Goal: Task Accomplishment & Management: Manage account settings

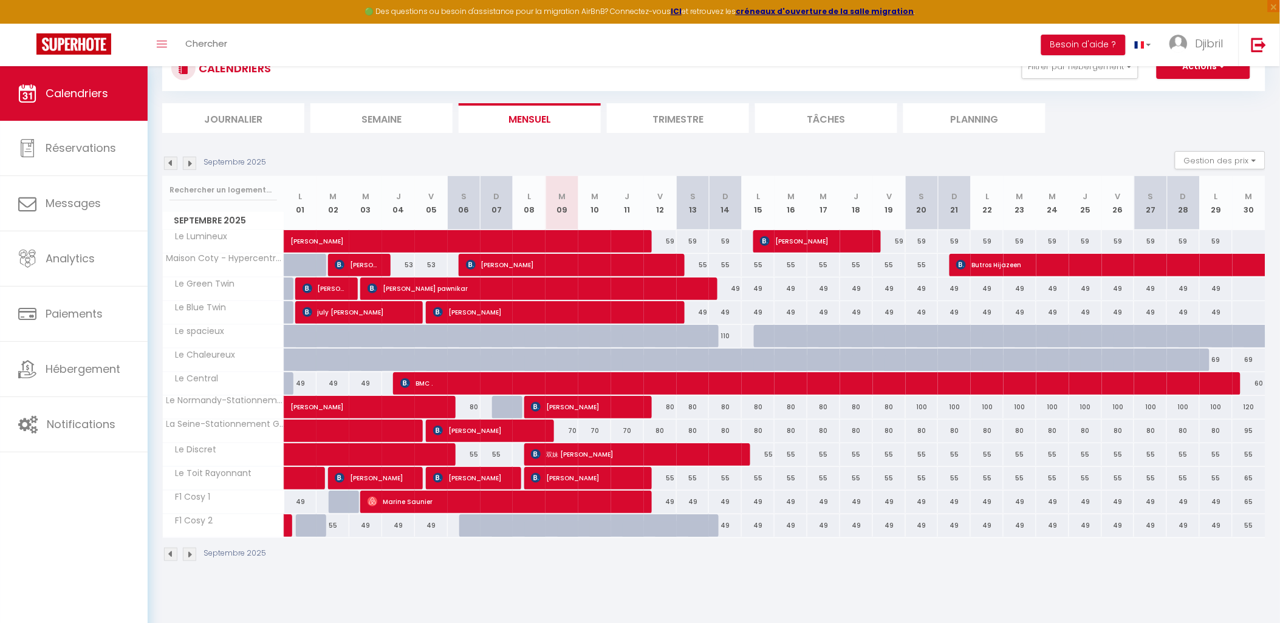
scroll to position [66, 0]
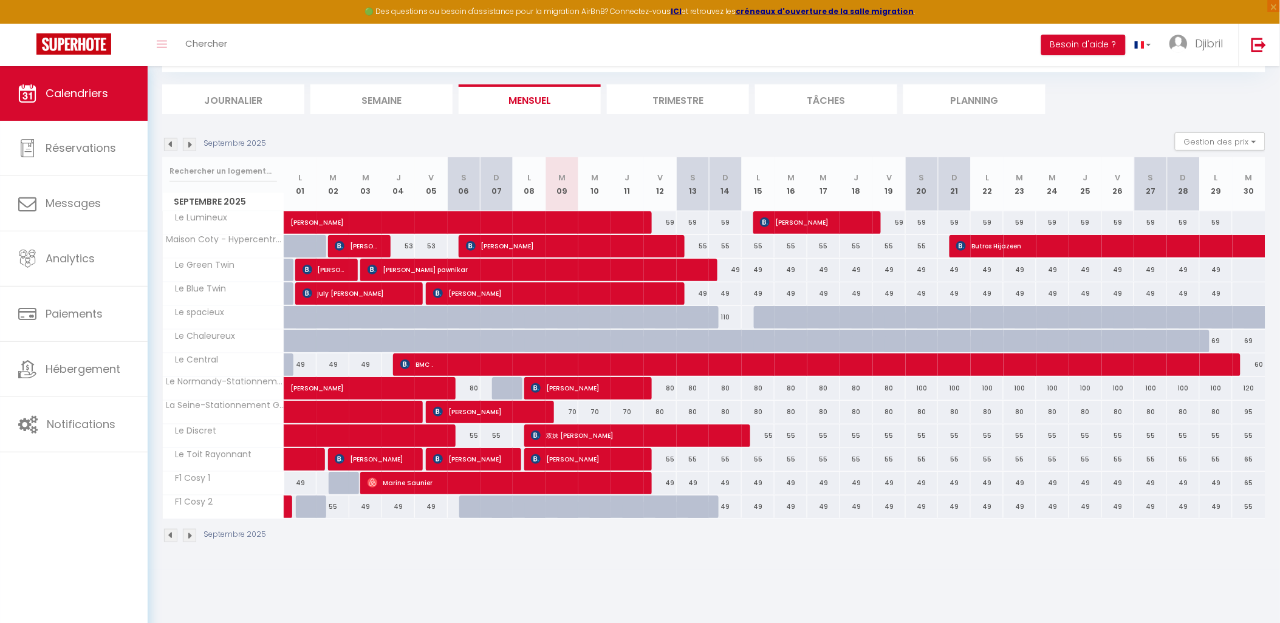
click at [733, 313] on div "110" at bounding box center [725, 317] width 33 height 22
type input "110"
type input "Dim 14 Septembre 2025"
type input "Lun 15 Septembre 2025"
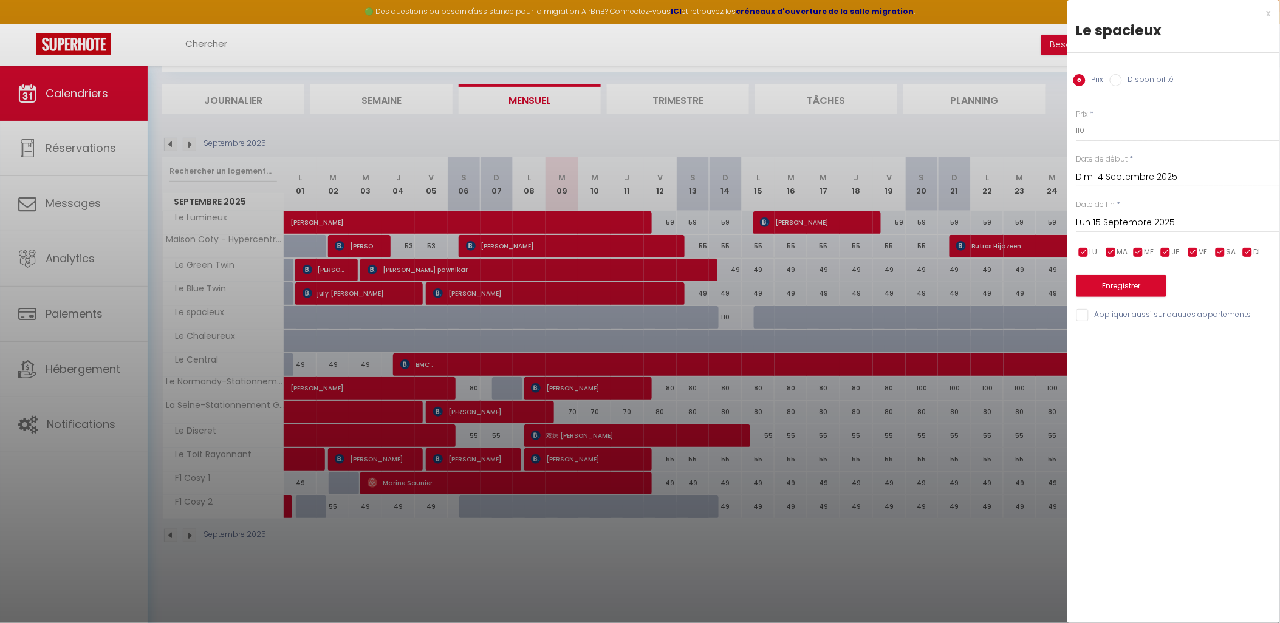
click at [1140, 84] on label "Disponibilité" at bounding box center [1148, 80] width 52 height 13
click at [1122, 84] on input "Disponibilité" at bounding box center [1116, 80] width 12 height 12
radio input "true"
radio input "false"
click at [1125, 131] on select "Disponible Indisponible" at bounding box center [1179, 131] width 204 height 23
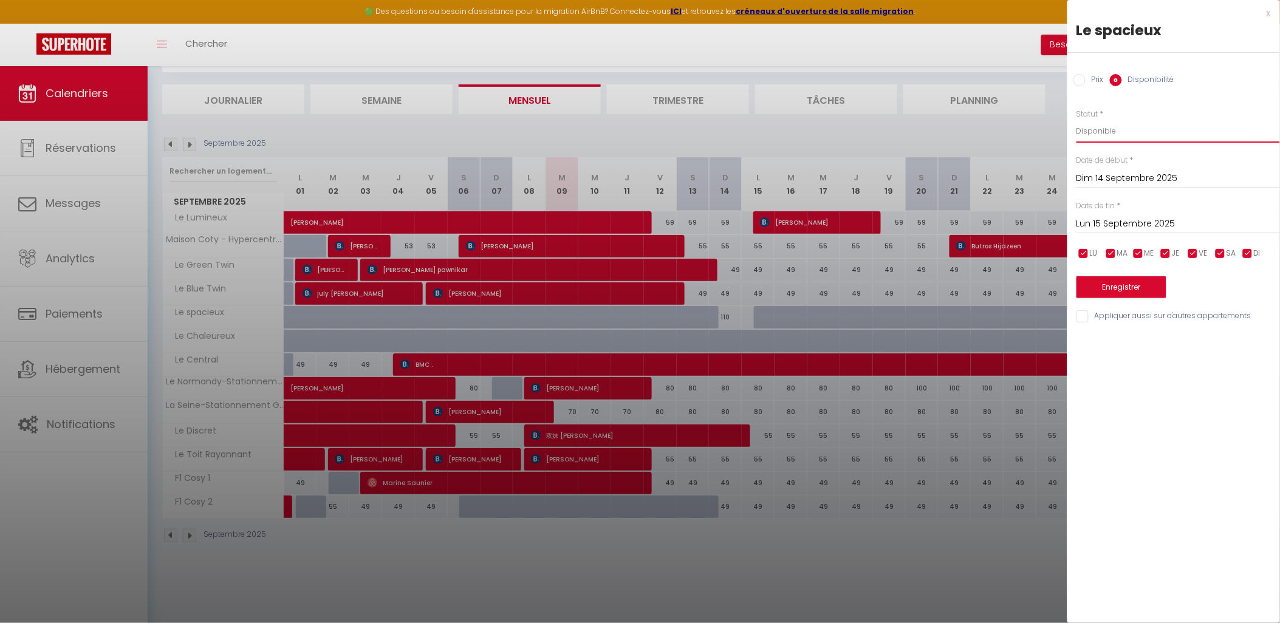
select select "0"
click at [1077, 120] on select "Disponible Indisponible" at bounding box center [1179, 131] width 204 height 23
click at [1109, 283] on button "Enregistrer" at bounding box center [1122, 287] width 90 height 22
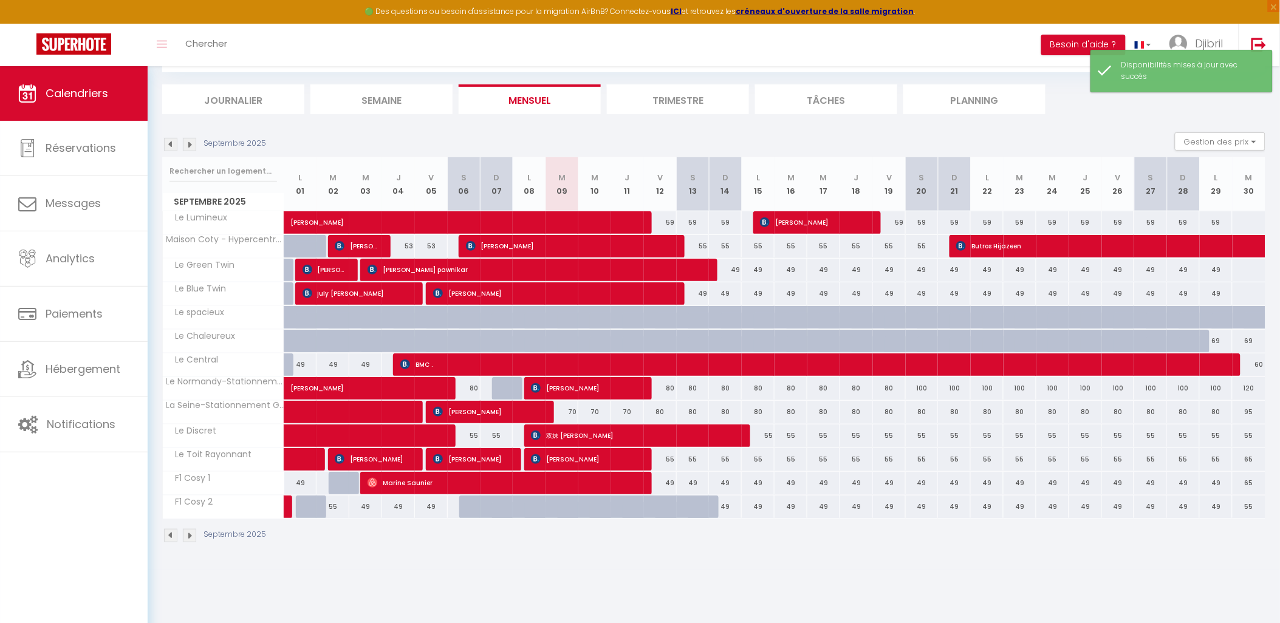
click at [188, 535] on img at bounding box center [189, 535] width 13 height 13
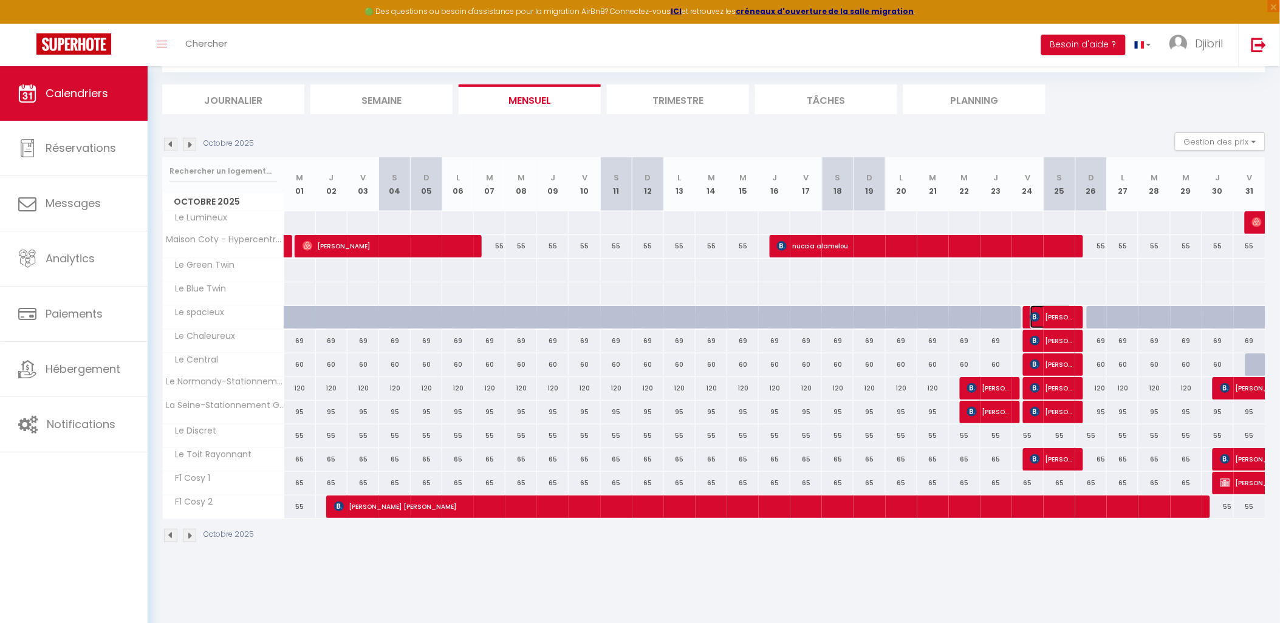
click at [1058, 316] on span "[PERSON_NAME]" at bounding box center [1051, 317] width 42 height 23
select select "OK"
select select "KO"
select select "0"
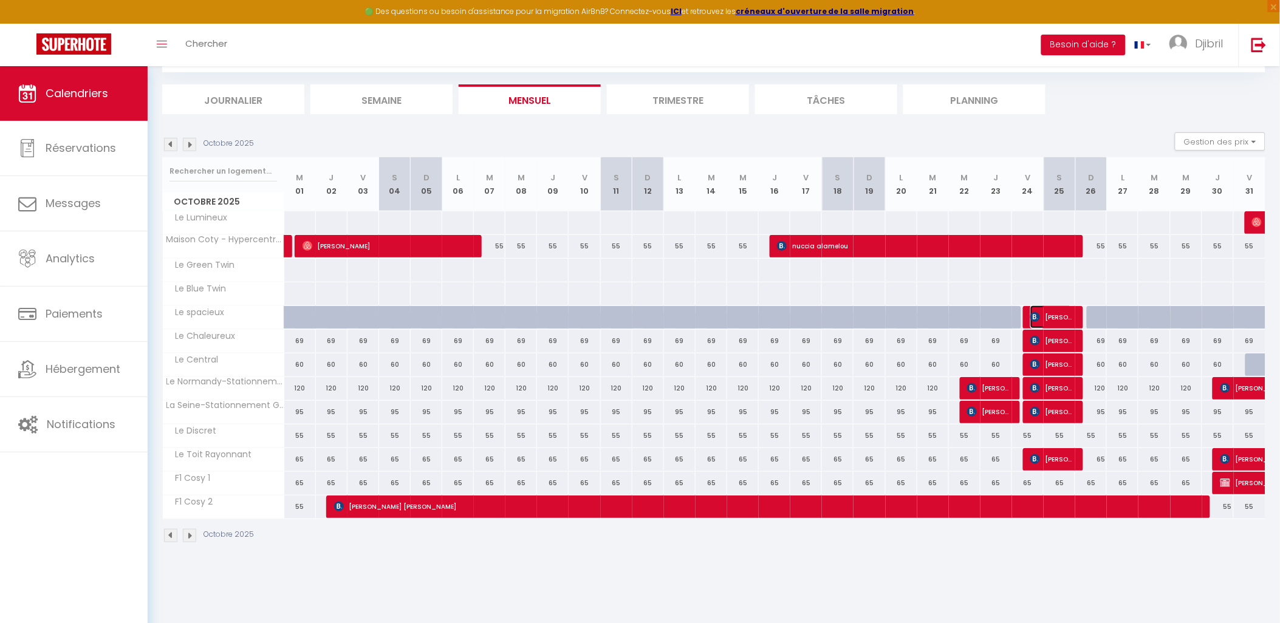
select select "1"
select select
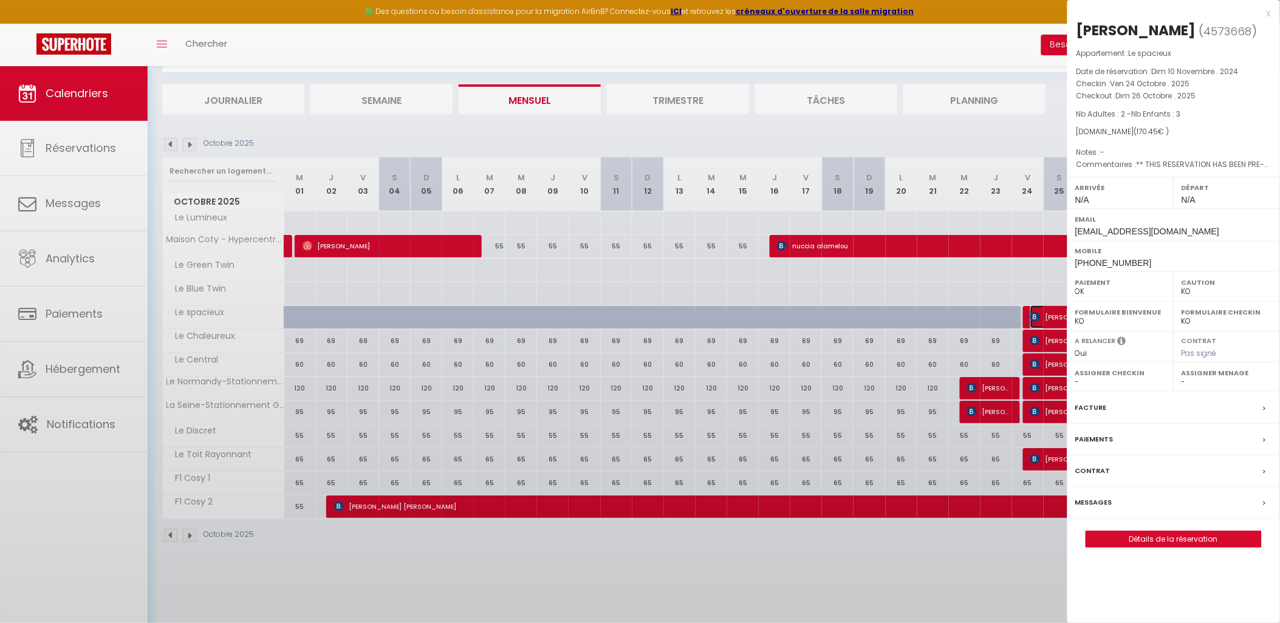
select select "10268"
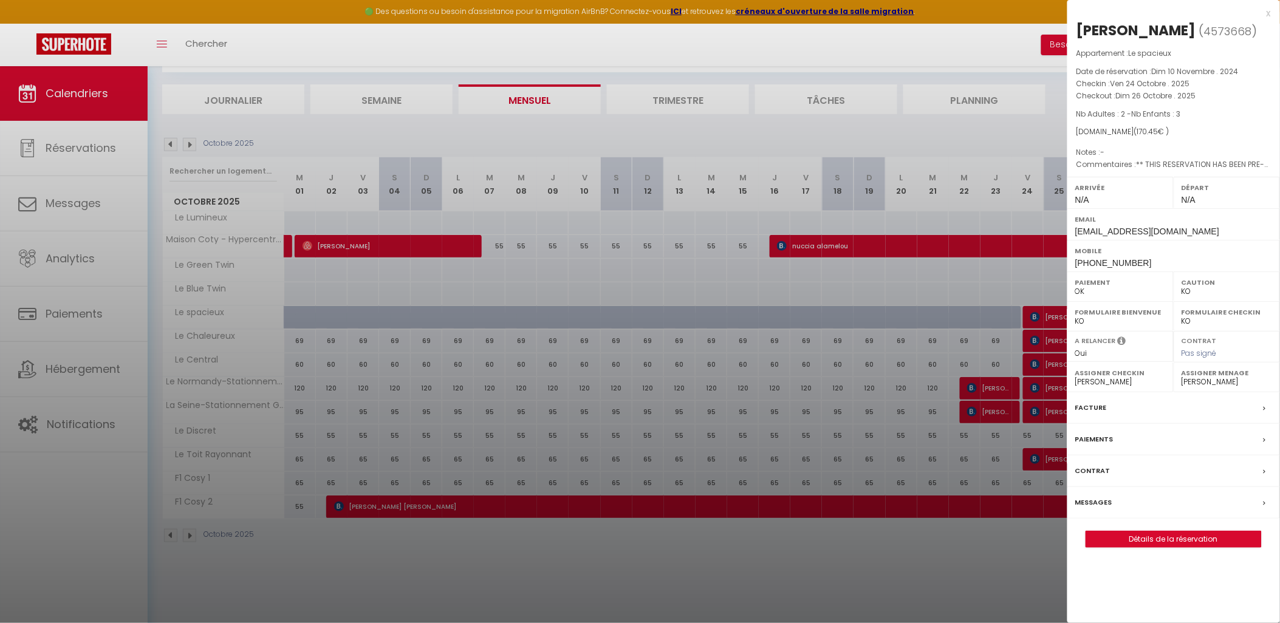
click at [1131, 511] on div "Messages" at bounding box center [1173, 503] width 213 height 32
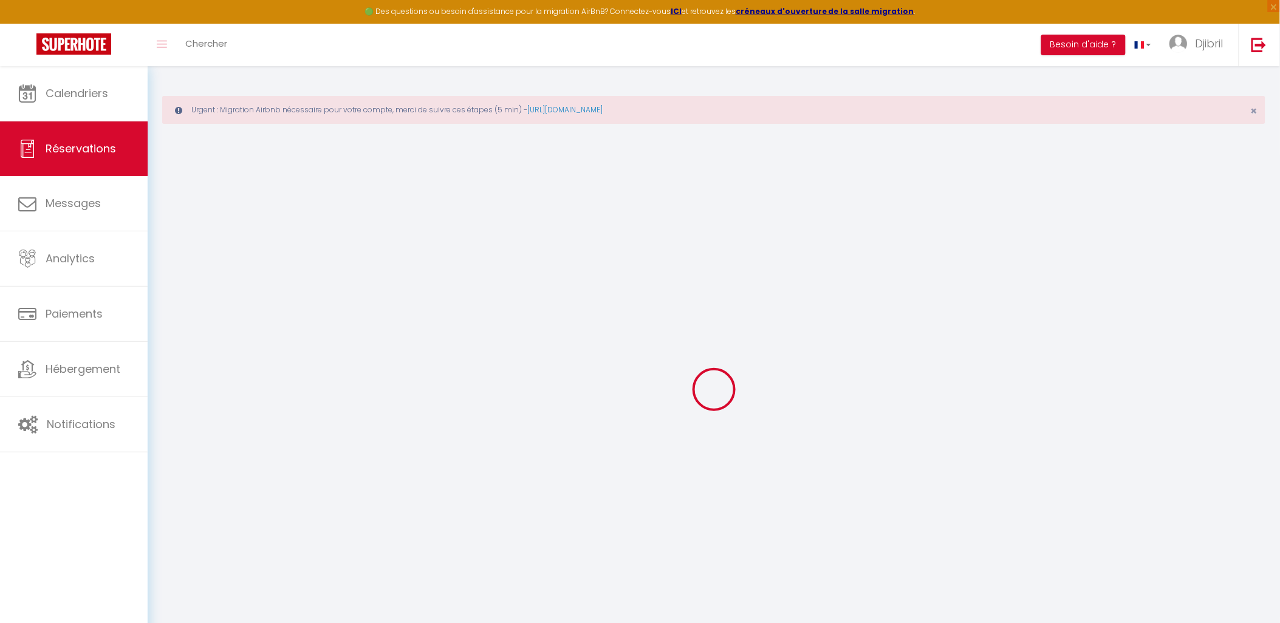
select select
checkbox input "false"
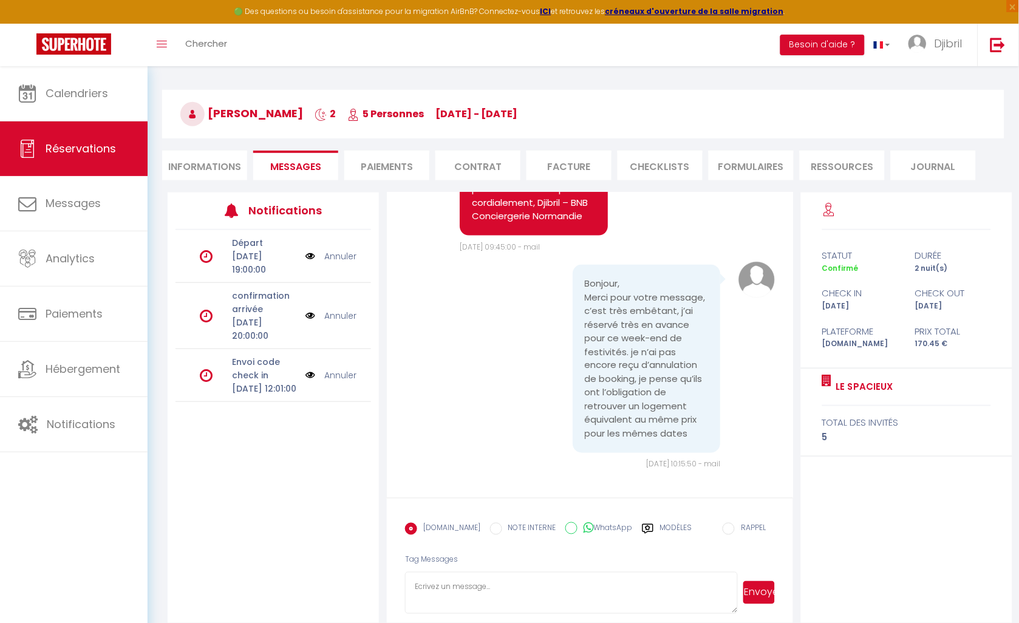
scroll to position [98, 0]
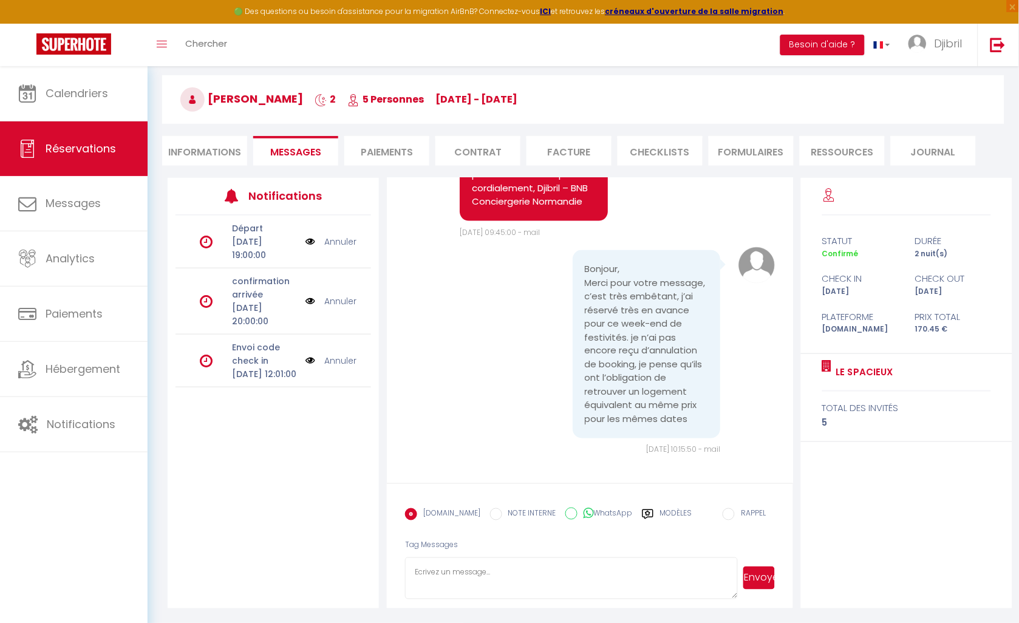
click at [623, 569] on textarea at bounding box center [571, 579] width 333 height 43
paste textarea "Bonjour Marine, Nous sommes navrés pour ce contretemps. Si vous le souhaitez, n…"
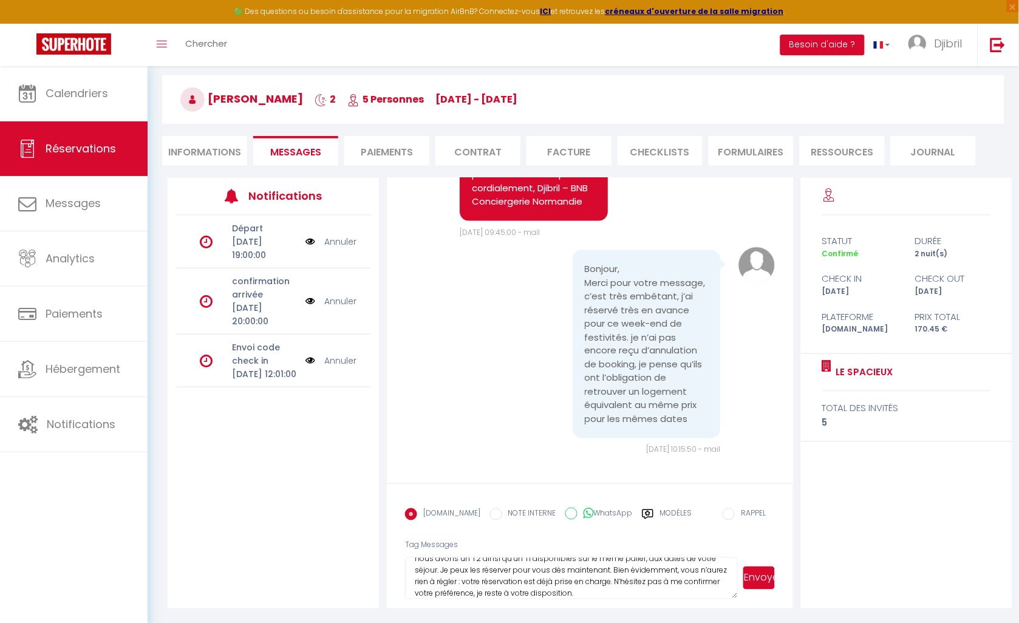
scroll to position [0, 0]
drag, startPoint x: 470, startPoint y: 568, endPoint x: 445, endPoint y: 570, distance: 24.4
click at [445, 570] on textarea "Bonjour Marine, Nous sommes navrés pour ce contretemps. Si vous le souhaitez, n…" at bounding box center [571, 579] width 333 height 43
click at [637, 586] on textarea "Bonjour [PERSON_NAME] Nous sommes navrés pour ce contretemps. Si vous le souhai…" at bounding box center [571, 579] width 333 height 43
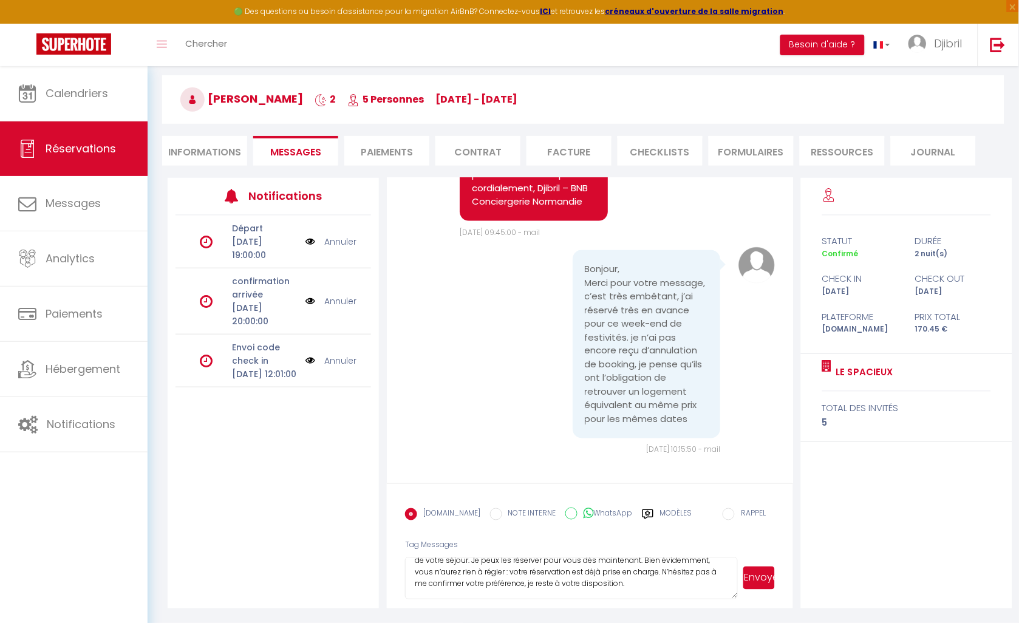
click at [526, 586] on textarea "Bonjour [PERSON_NAME] Nous sommes navrés pour ce contretemps. Si vous le souhai…" at bounding box center [571, 579] width 333 height 43
click at [639, 585] on textarea "Bonjour [PERSON_NAME] Nous sommes navrés pour ce contretemps. Si vous le souhai…" at bounding box center [571, 579] width 333 height 43
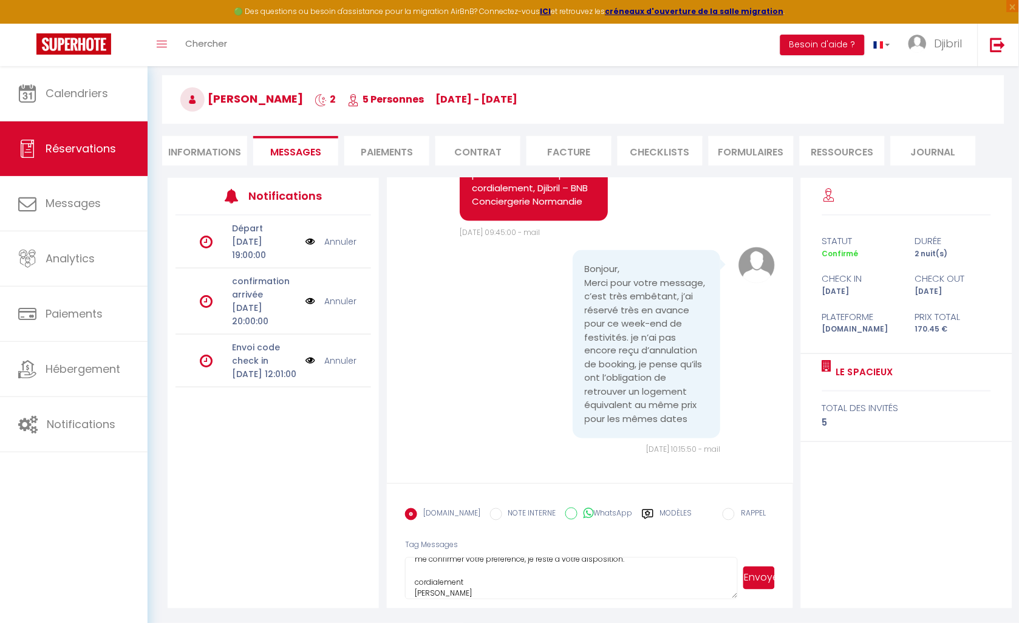
type textarea "Bonjour [PERSON_NAME] Nous sommes navrés pour ce contretemps. Si vous le souhai…"
click at [770, 586] on button "Envoyer" at bounding box center [760, 578] width 32 height 23
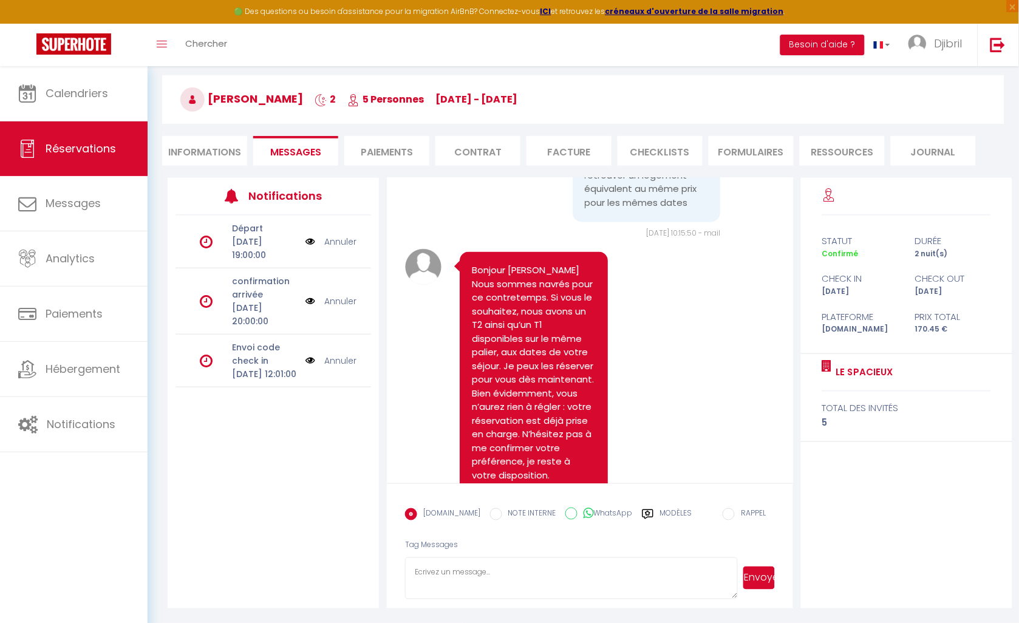
scroll to position [791, 0]
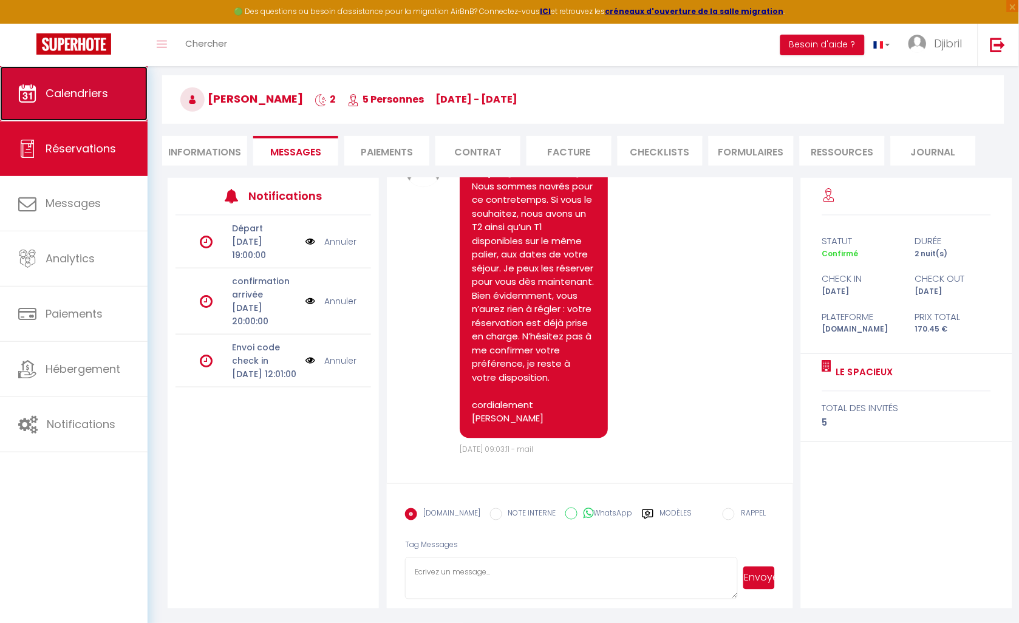
click at [108, 97] on span "Calendriers" at bounding box center [77, 93] width 63 height 15
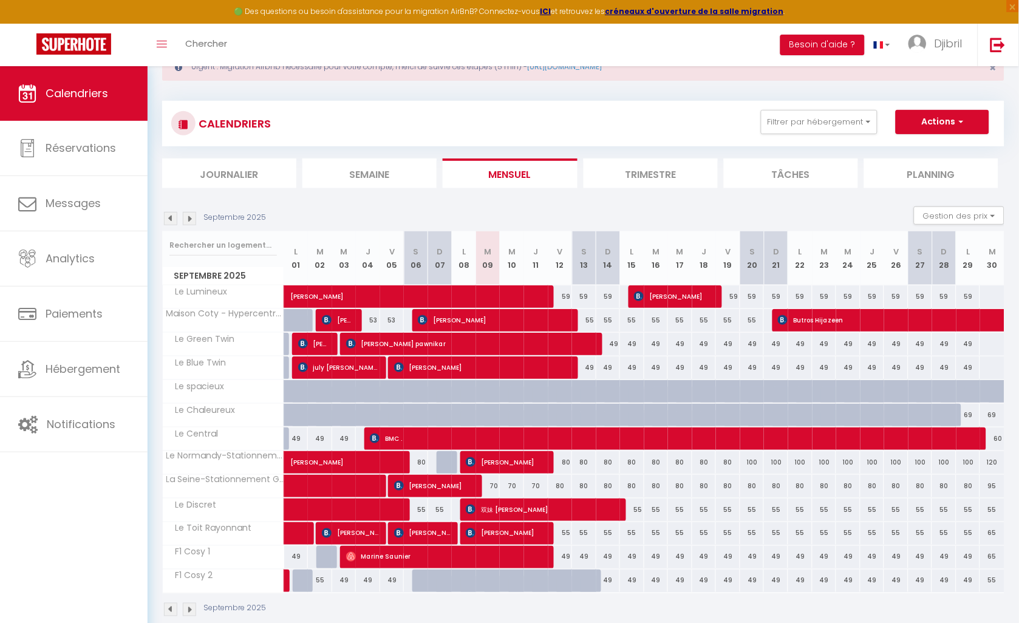
scroll to position [66, 0]
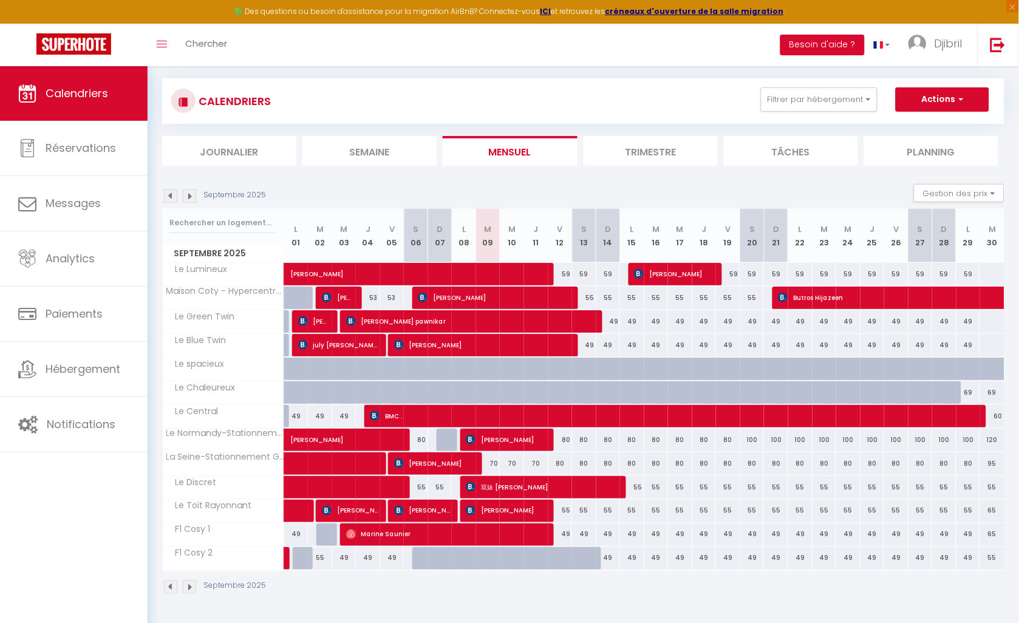
click at [190, 586] on img at bounding box center [189, 587] width 13 height 13
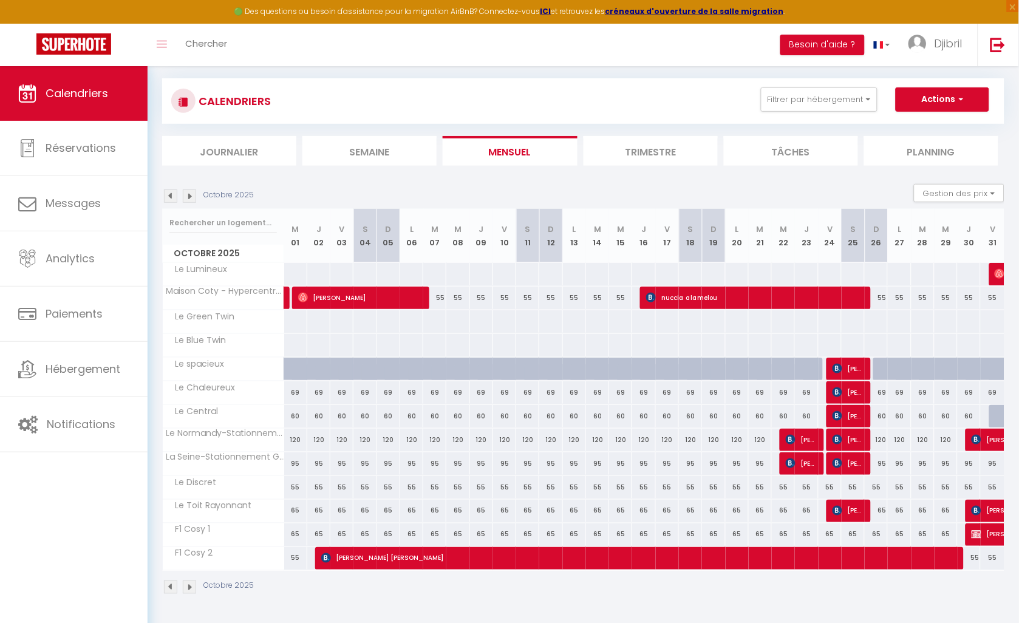
click at [190, 586] on img at bounding box center [189, 587] width 13 height 13
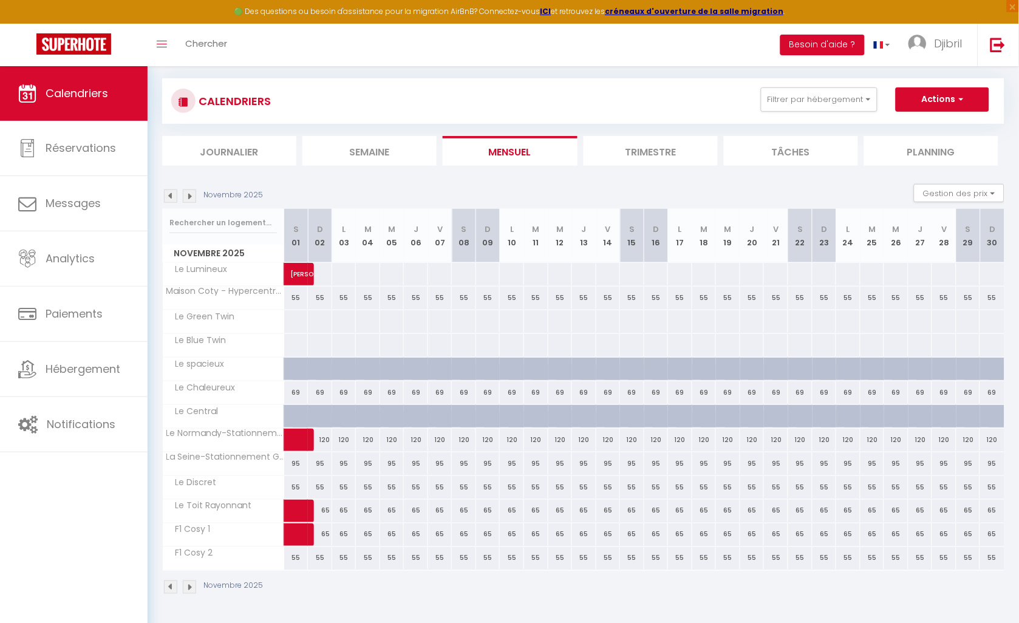
click at [171, 584] on img at bounding box center [170, 587] width 13 height 13
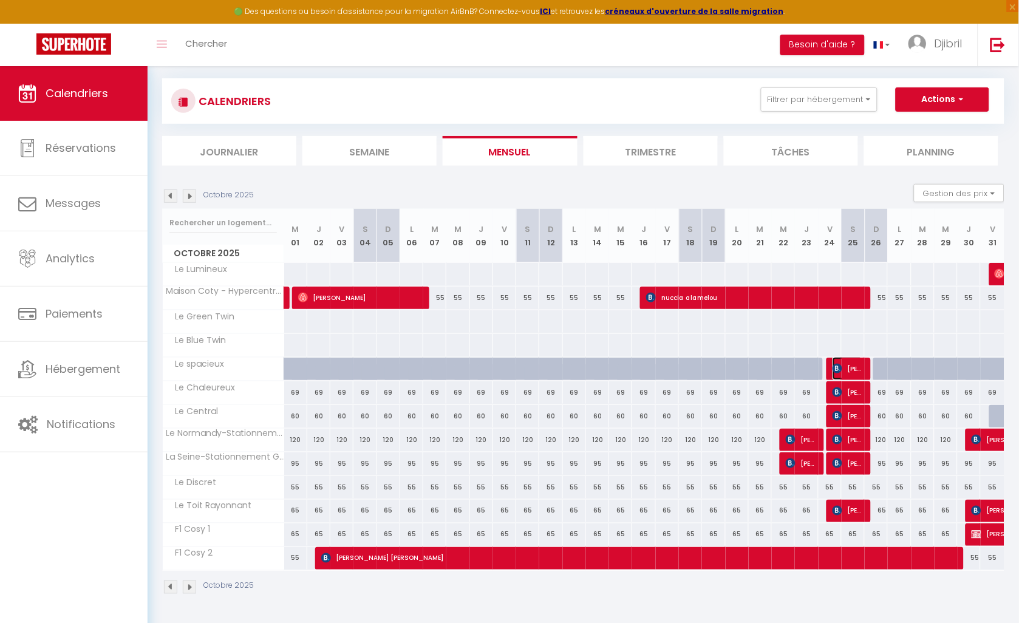
click at [851, 363] on span "[PERSON_NAME]" at bounding box center [848, 368] width 31 height 23
select select "OK"
select select "KO"
select select "0"
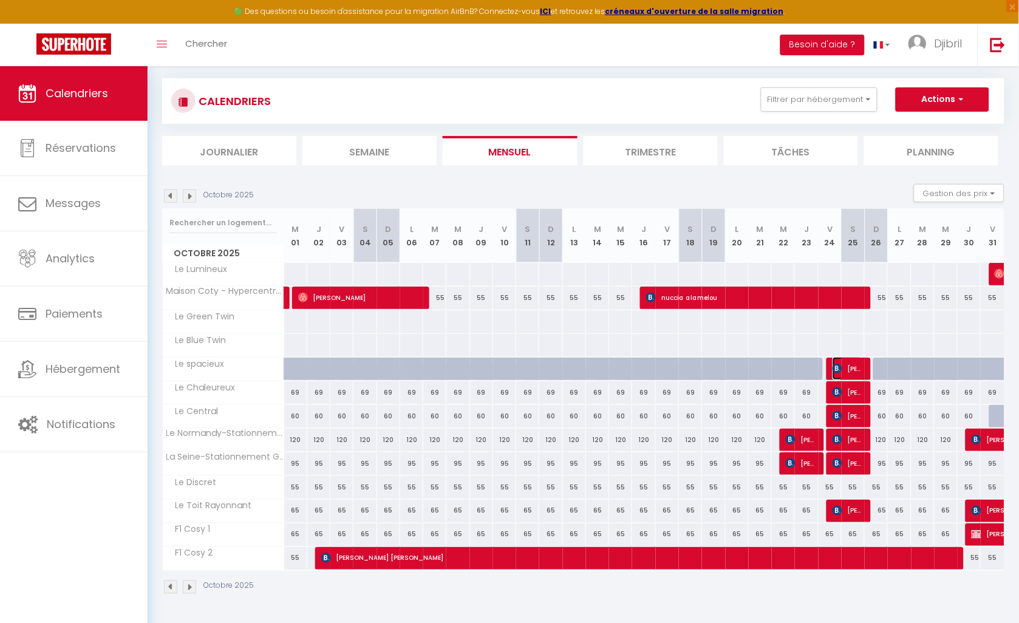
select select "1"
select select
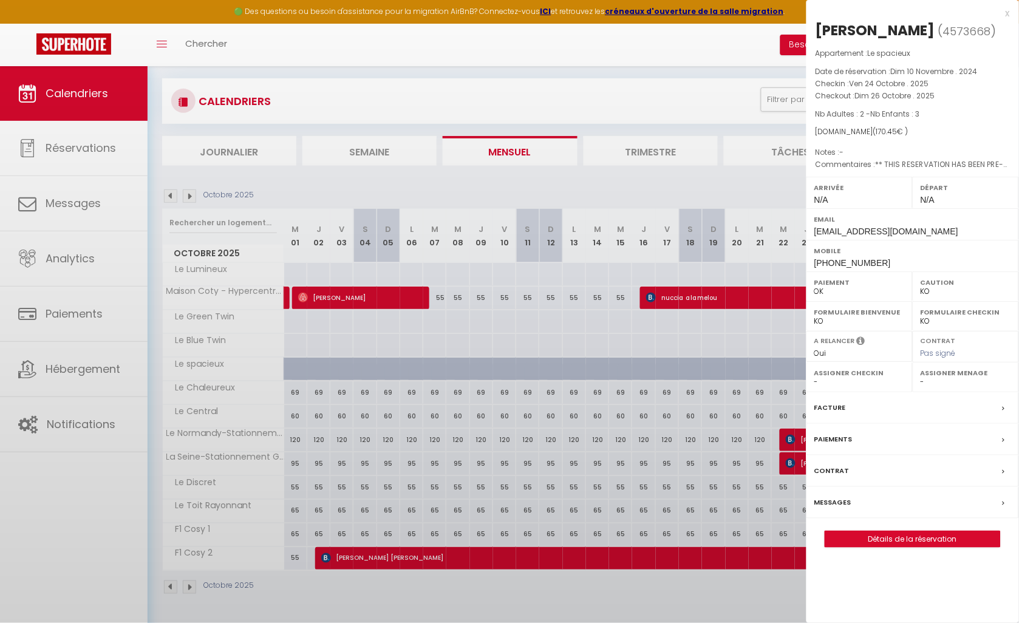
select select "10268"
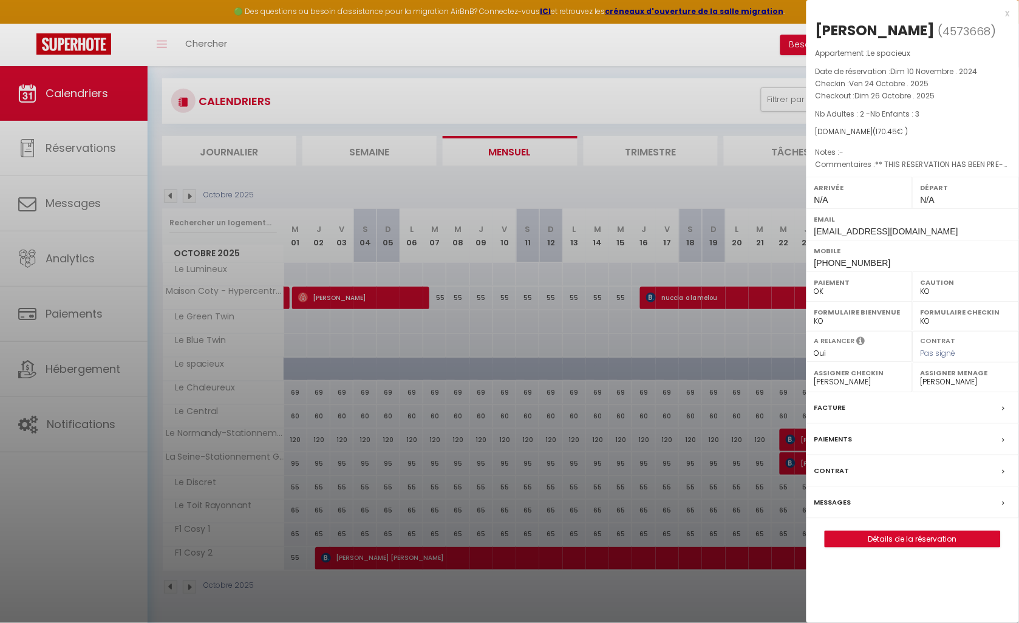
click at [908, 501] on div "Messages" at bounding box center [913, 503] width 213 height 32
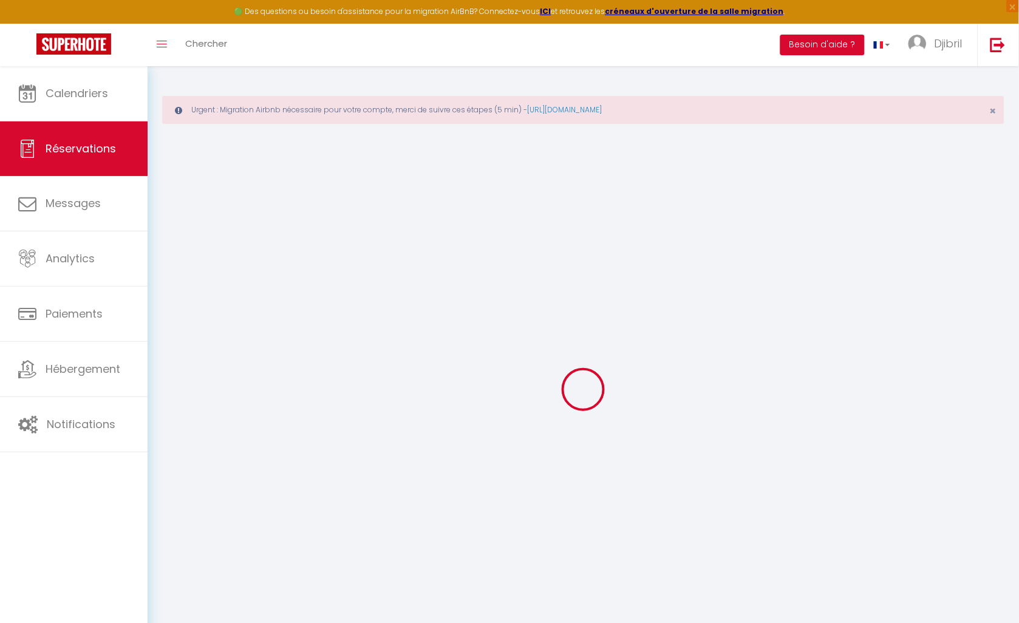
select select
checkbox input "false"
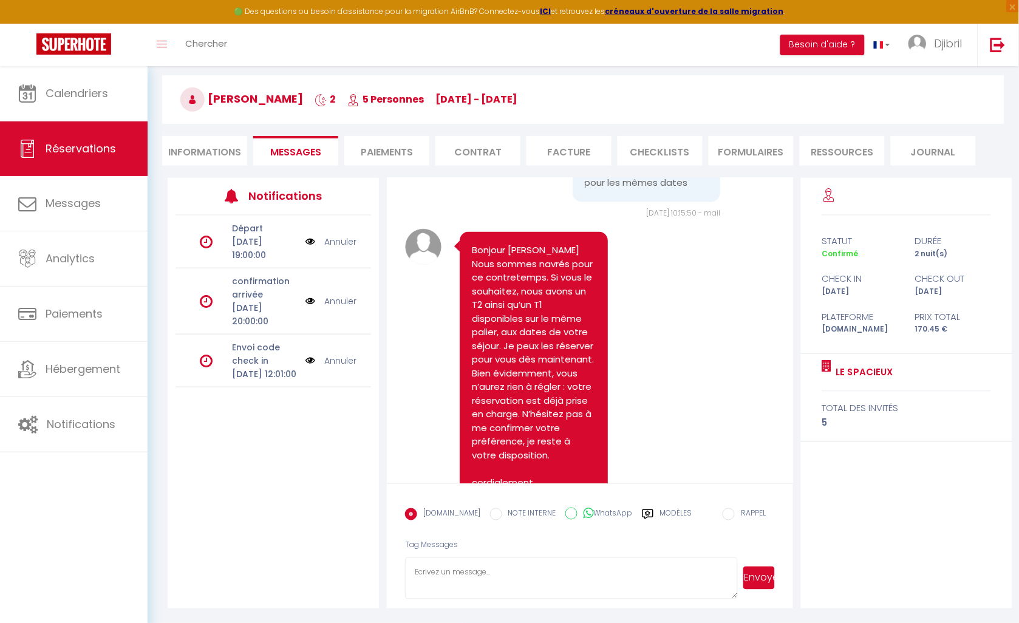
scroll to position [675, 0]
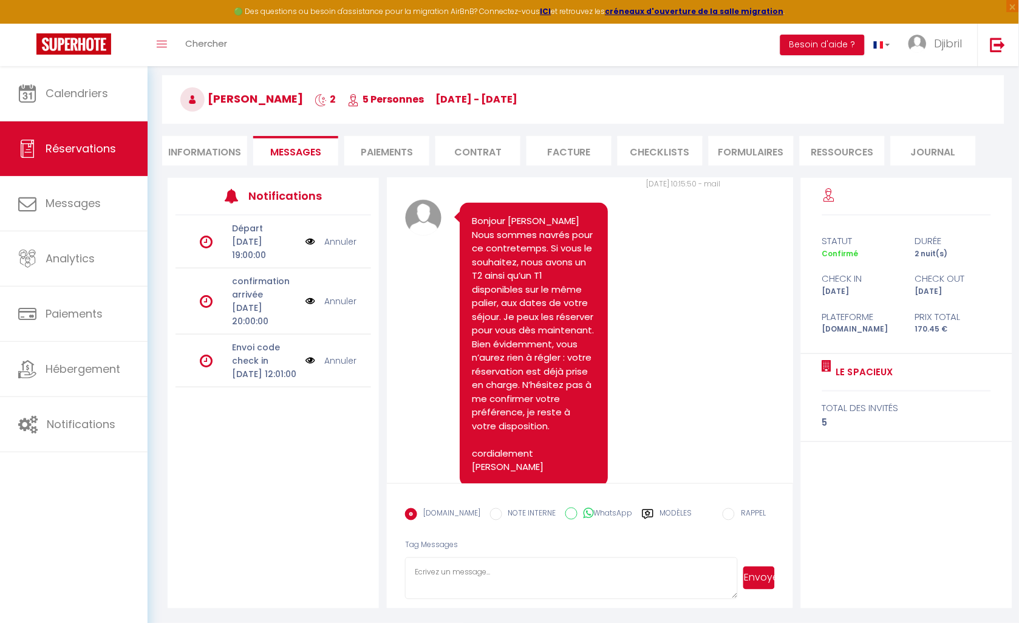
click at [662, 513] on label "Modèles" at bounding box center [676, 519] width 32 height 21
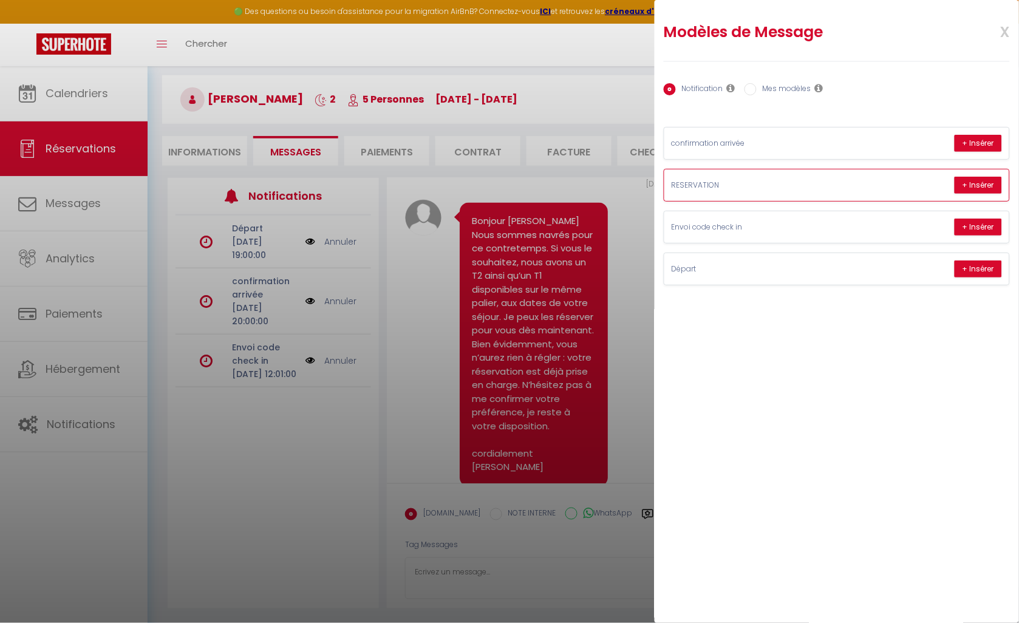
click at [731, 183] on p "RESERVATION" at bounding box center [763, 186] width 182 height 12
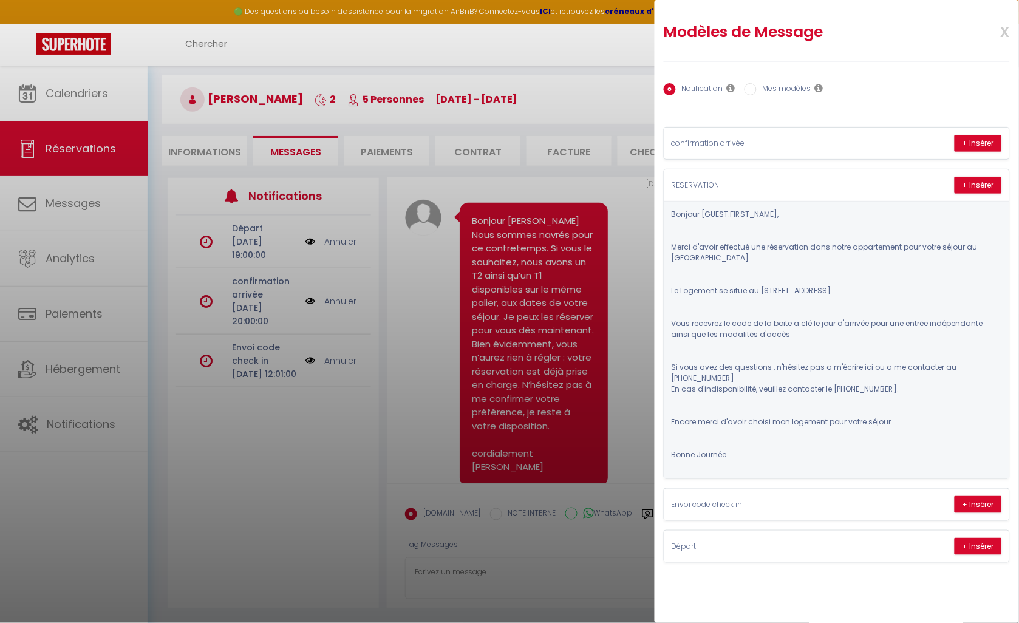
click at [332, 41] on div at bounding box center [509, 311] width 1019 height 623
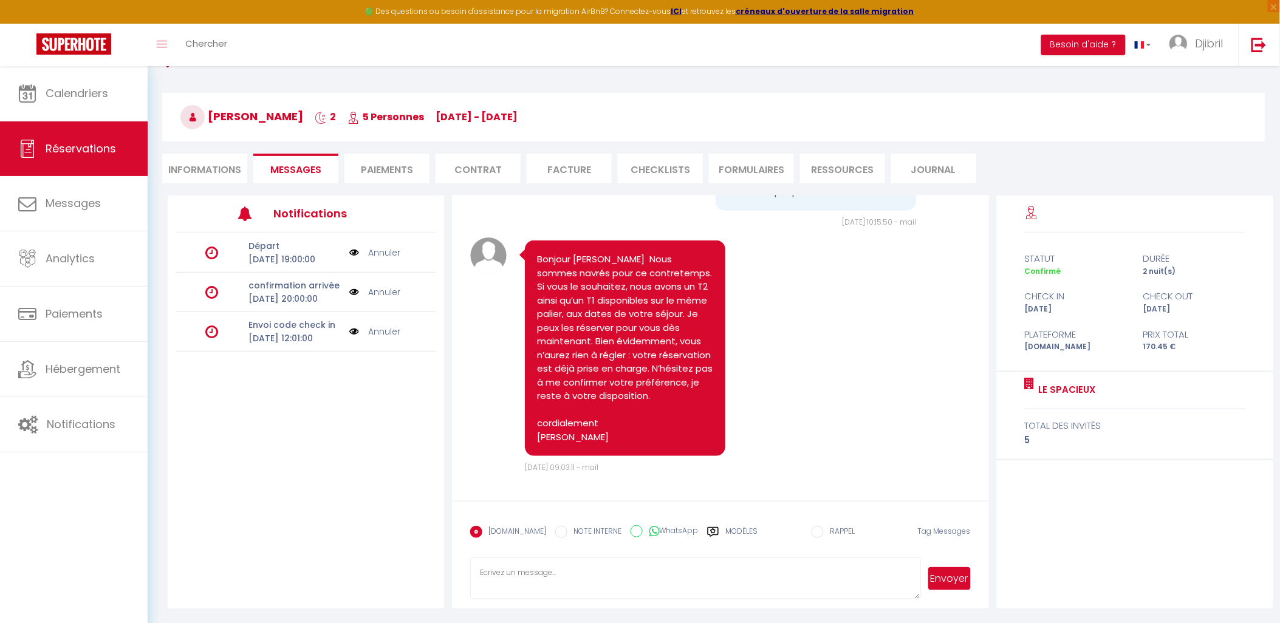
scroll to position [559, 0]
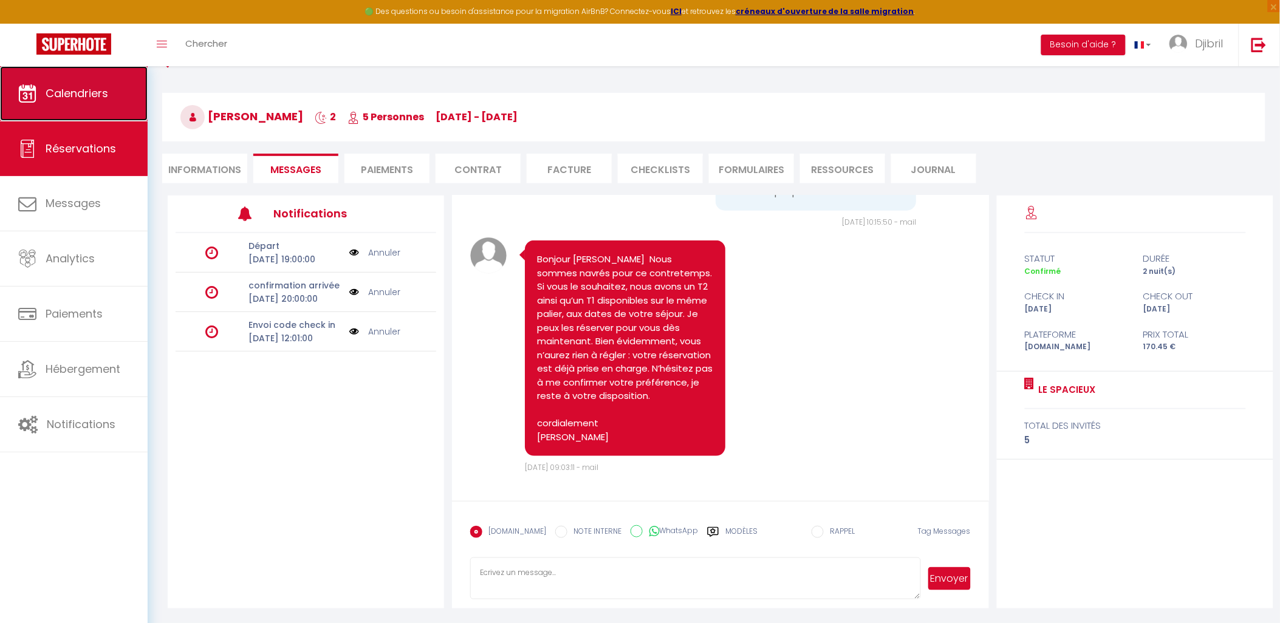
click at [85, 106] on link "Calendriers" at bounding box center [74, 93] width 148 height 55
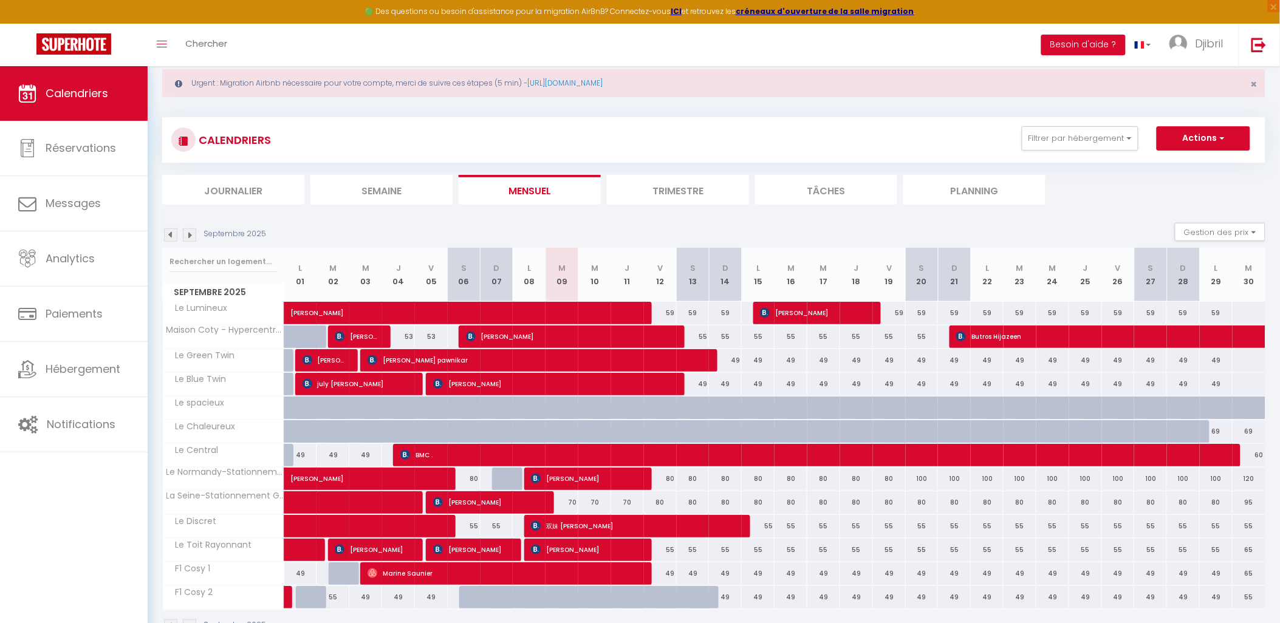
scroll to position [66, 0]
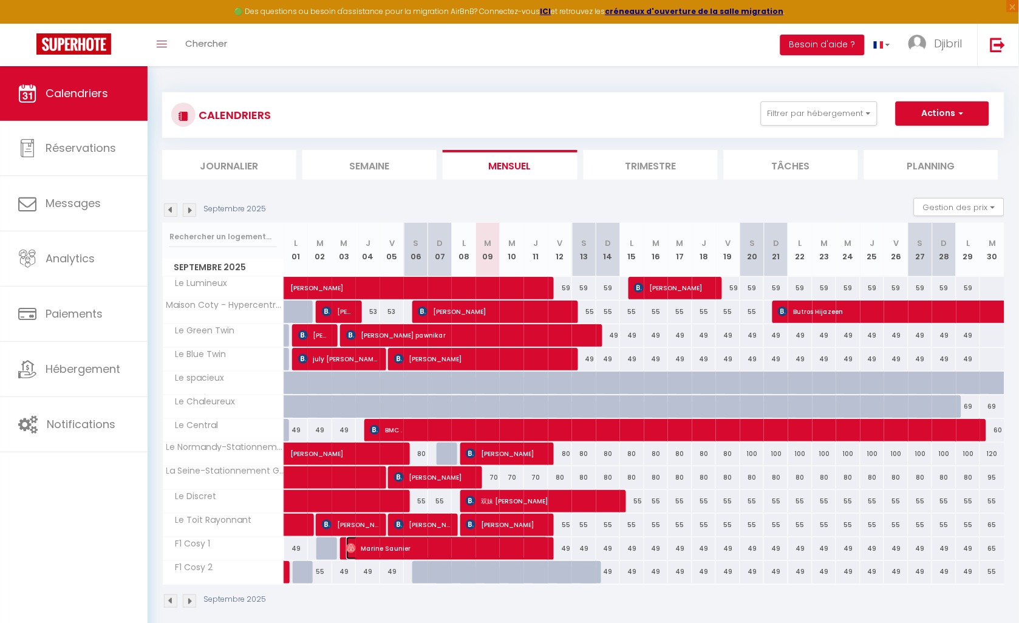
click at [353, 542] on span "Marine Saunier" at bounding box center [447, 548] width 202 height 23
select select "OK"
select select "0"
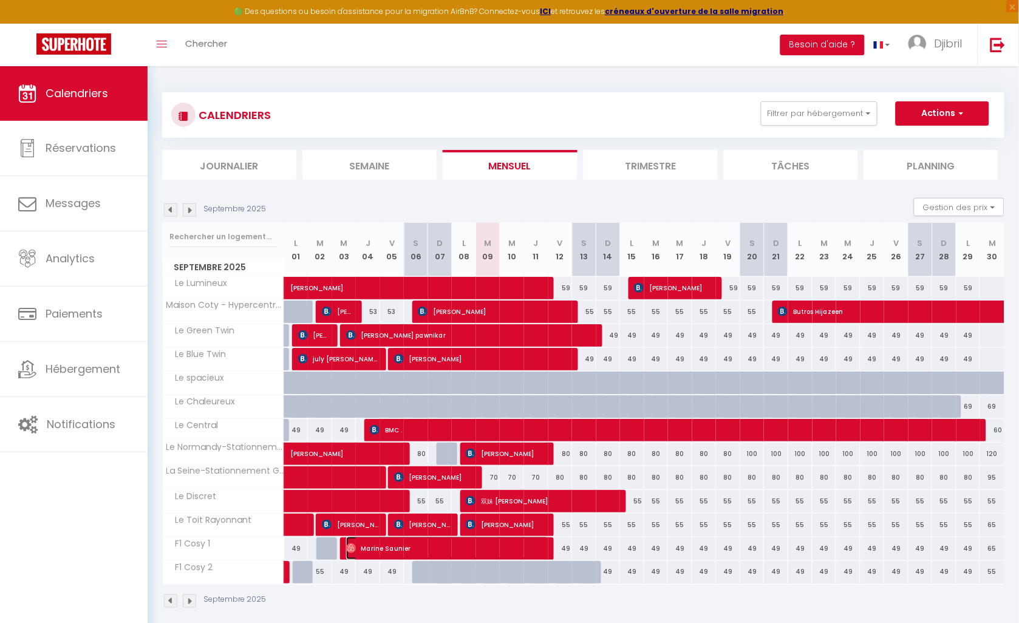
select select "1"
select select
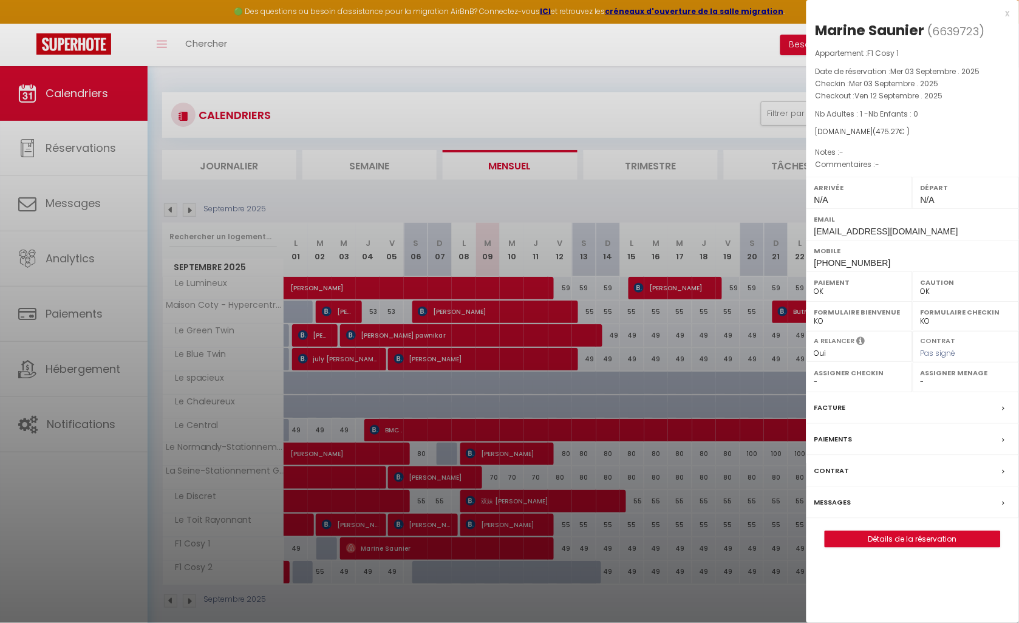
click at [863, 509] on div "Messages" at bounding box center [913, 503] width 213 height 32
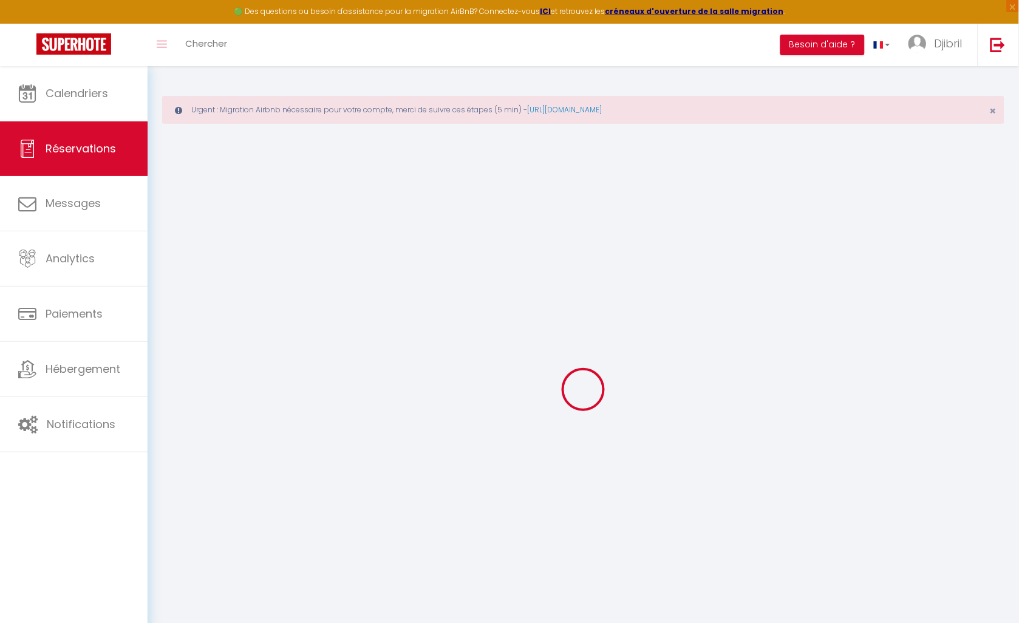
select select
checkbox input "false"
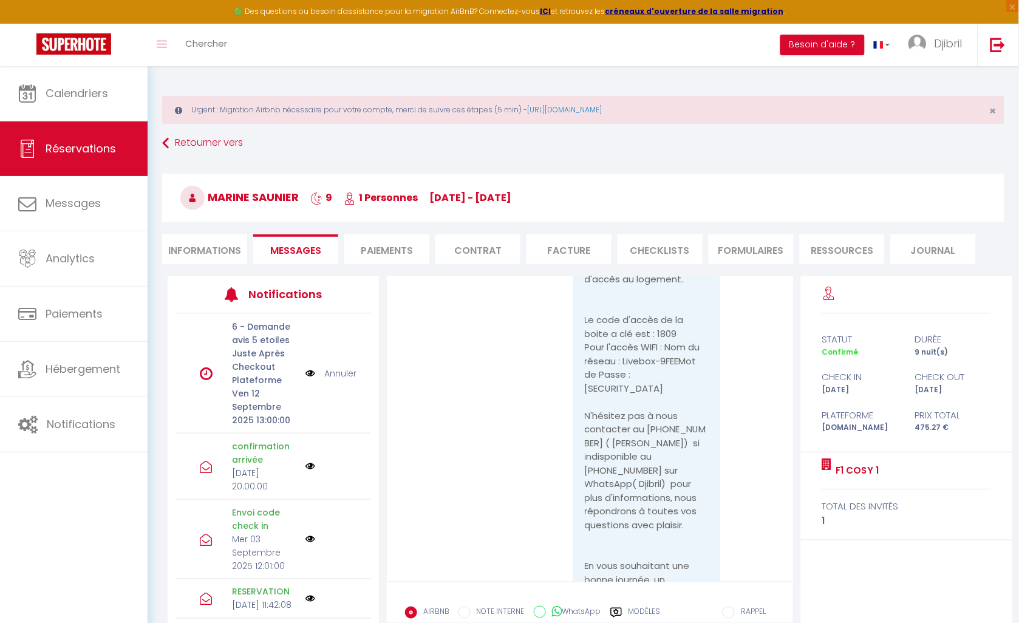
scroll to position [81, 0]
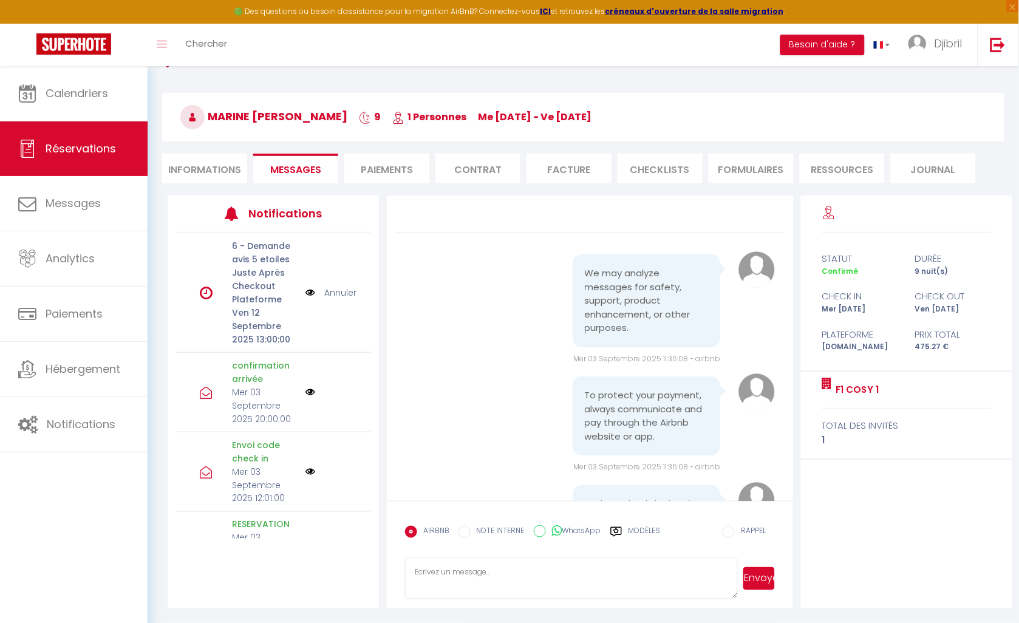
scroll to position [1983, 0]
